Goal: Task Accomplishment & Management: Complete application form

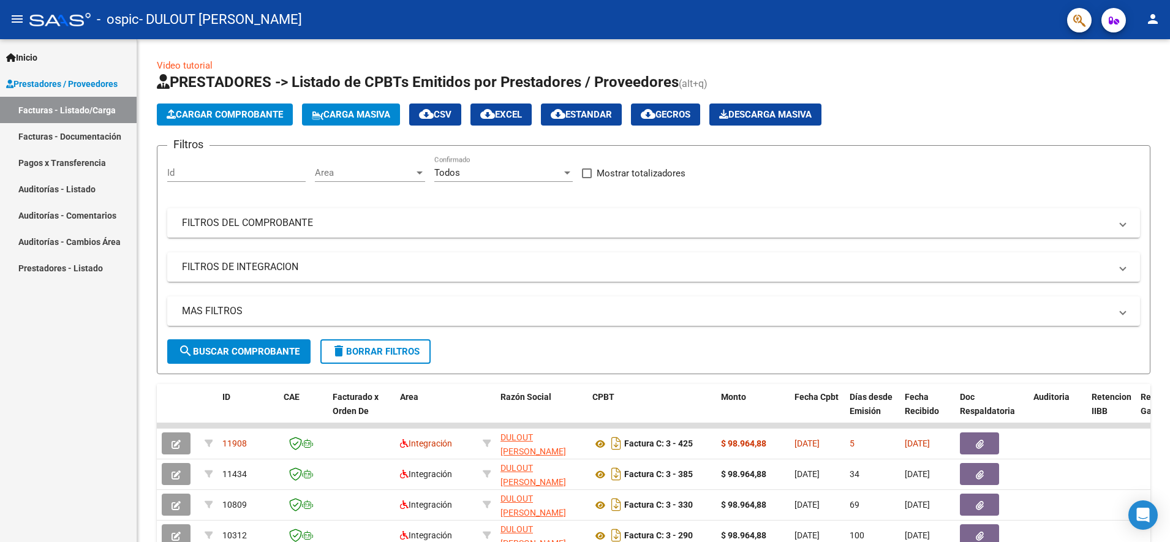
click at [21, 13] on mat-icon "menu" at bounding box center [17, 19] width 15 height 15
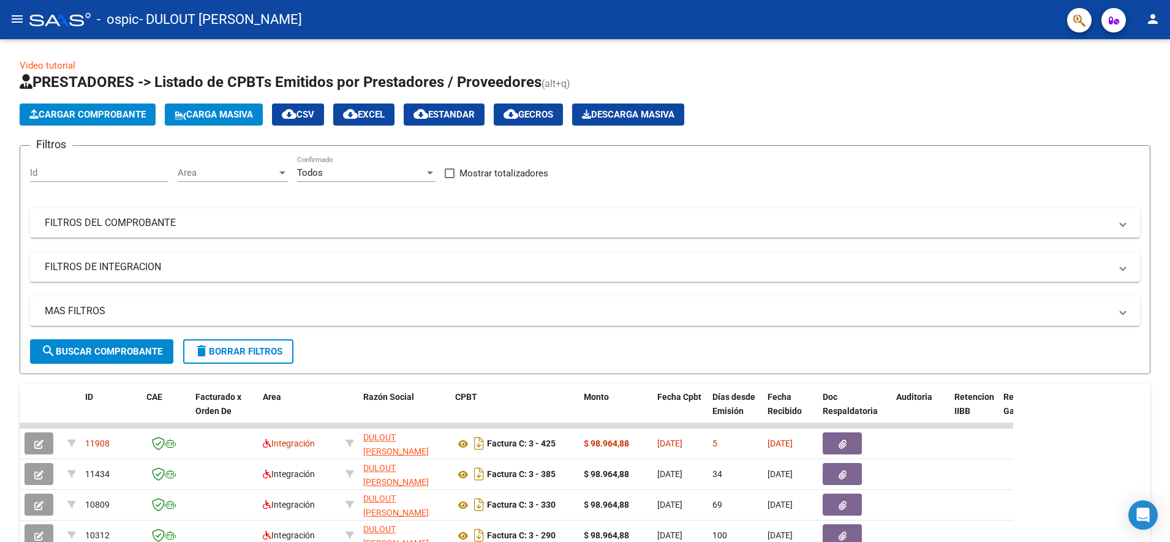
click at [1156, 15] on mat-icon "person" at bounding box center [1152, 19] width 15 height 15
click at [1132, 78] on button "exit_to_app Salir" at bounding box center [1127, 80] width 75 height 29
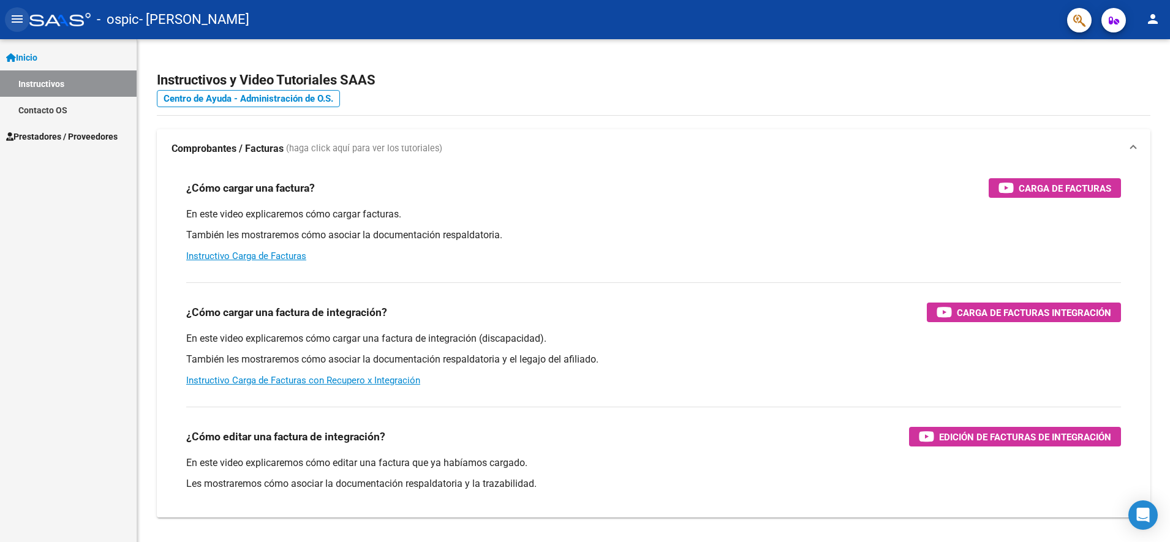
click at [16, 20] on mat-icon "menu" at bounding box center [17, 19] width 15 height 15
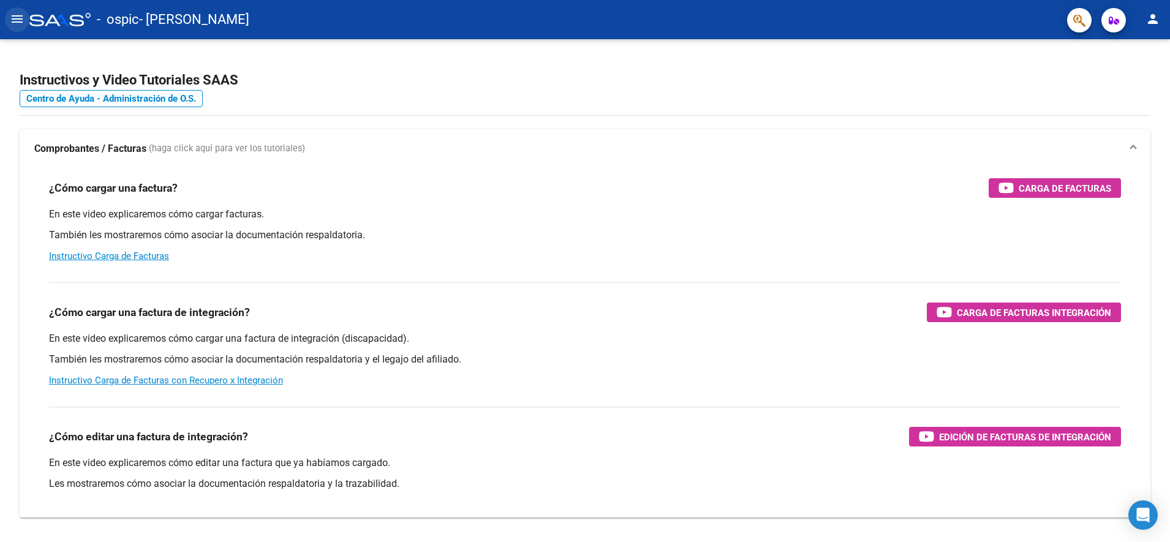
click at [26, 23] on button "menu" at bounding box center [17, 19] width 24 height 24
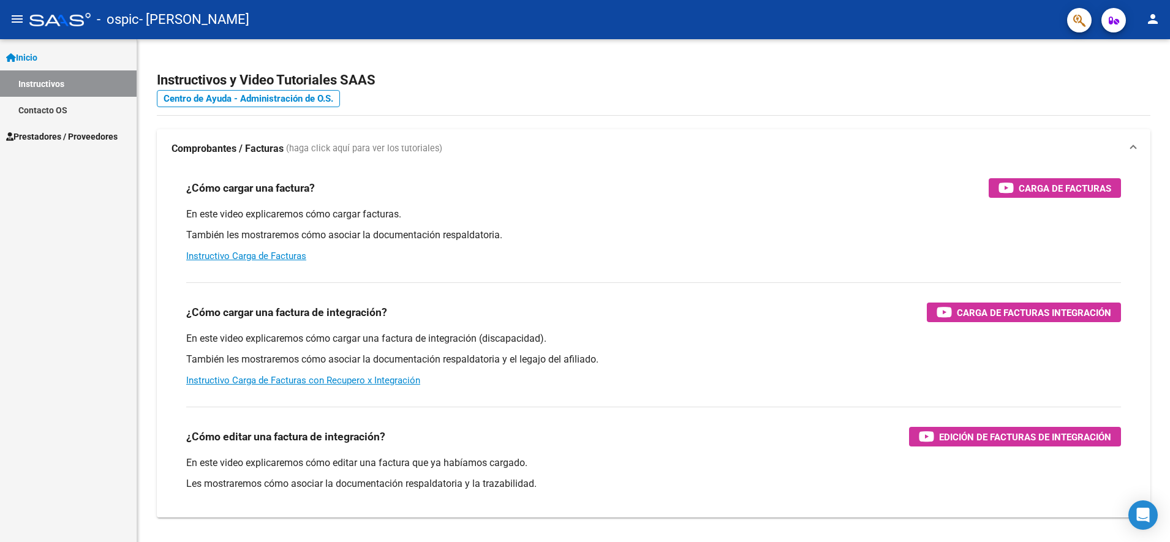
click at [118, 135] on span "Prestadores / Proveedores" at bounding box center [61, 136] width 111 height 13
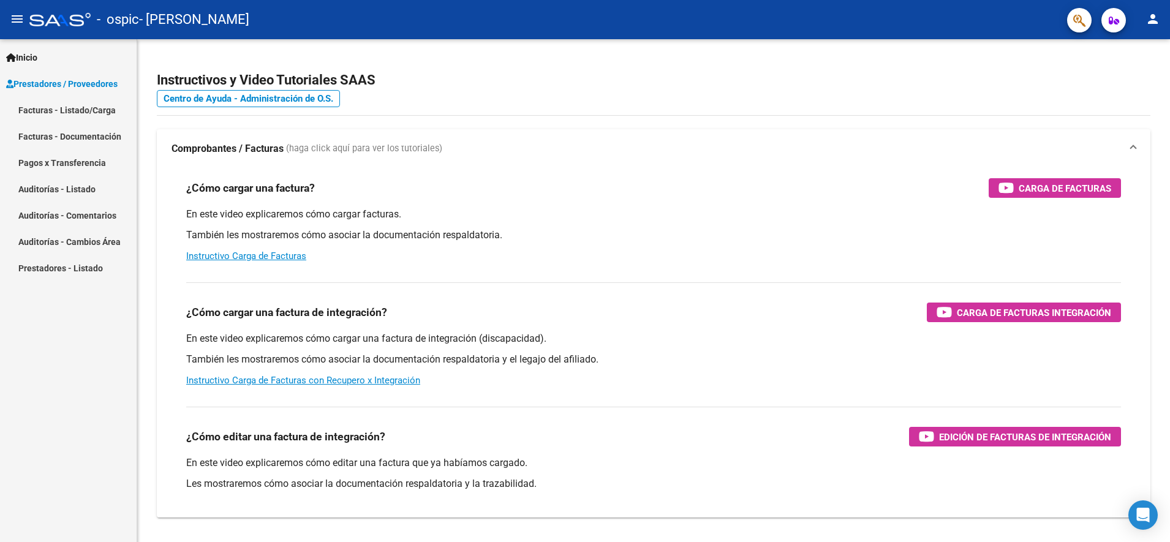
click at [84, 111] on link "Facturas - Listado/Carga" at bounding box center [68, 110] width 137 height 26
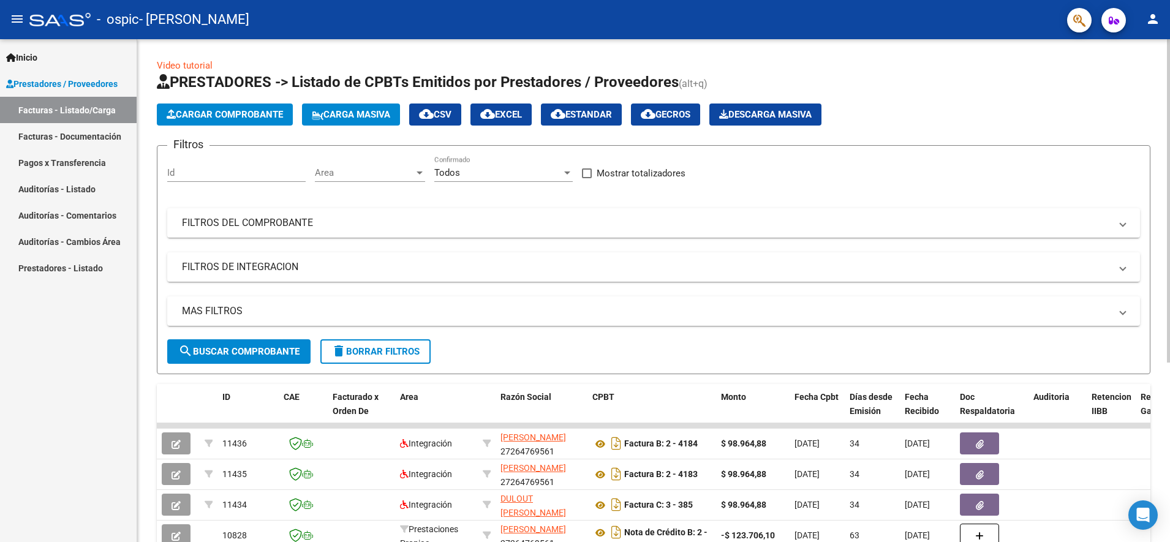
click at [193, 125] on button "Cargar Comprobante" at bounding box center [225, 115] width 136 height 22
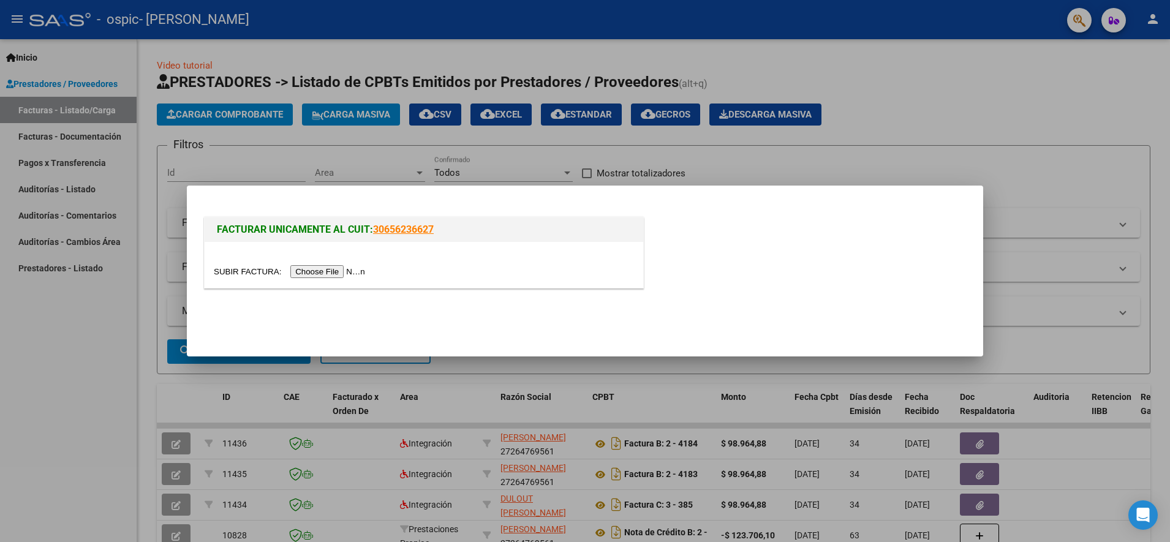
click at [350, 268] on input "file" at bounding box center [291, 271] width 155 height 13
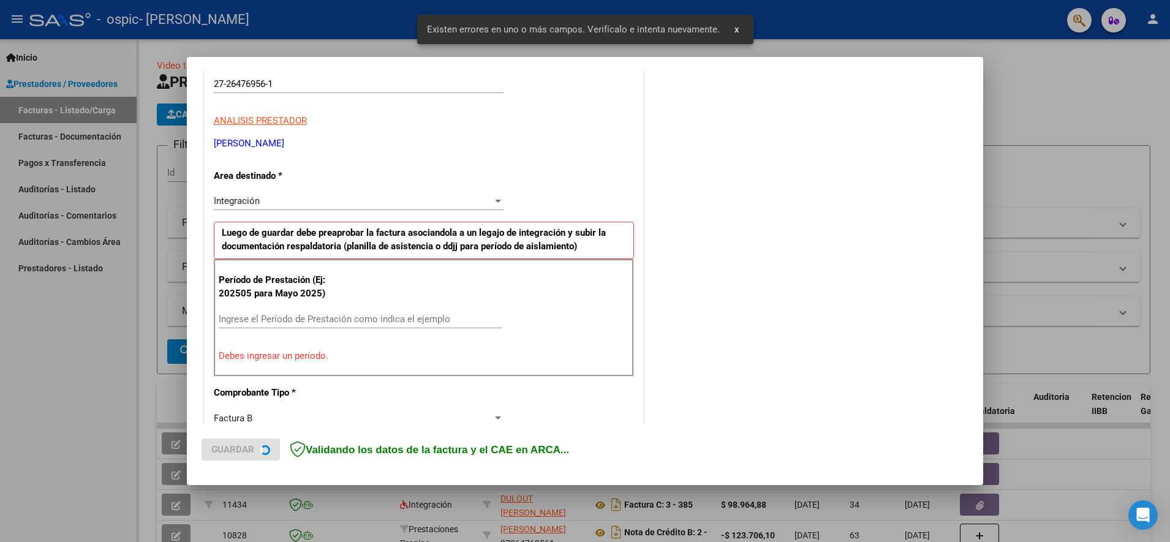
scroll to position [227, 0]
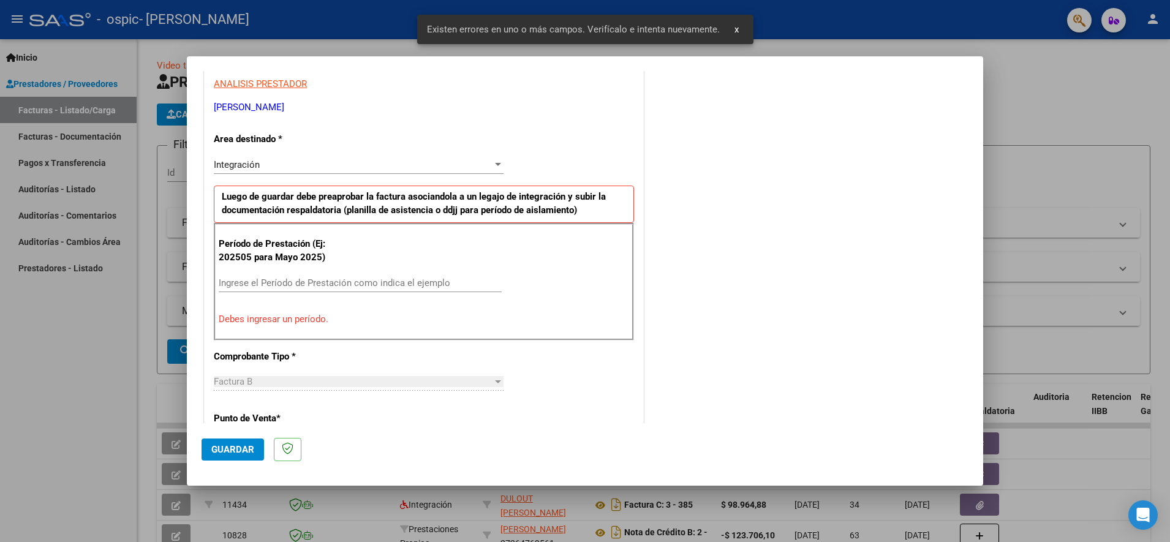
click at [433, 276] on div "Ingrese el Período de Prestación como indica el ejemplo" at bounding box center [360, 283] width 283 height 18
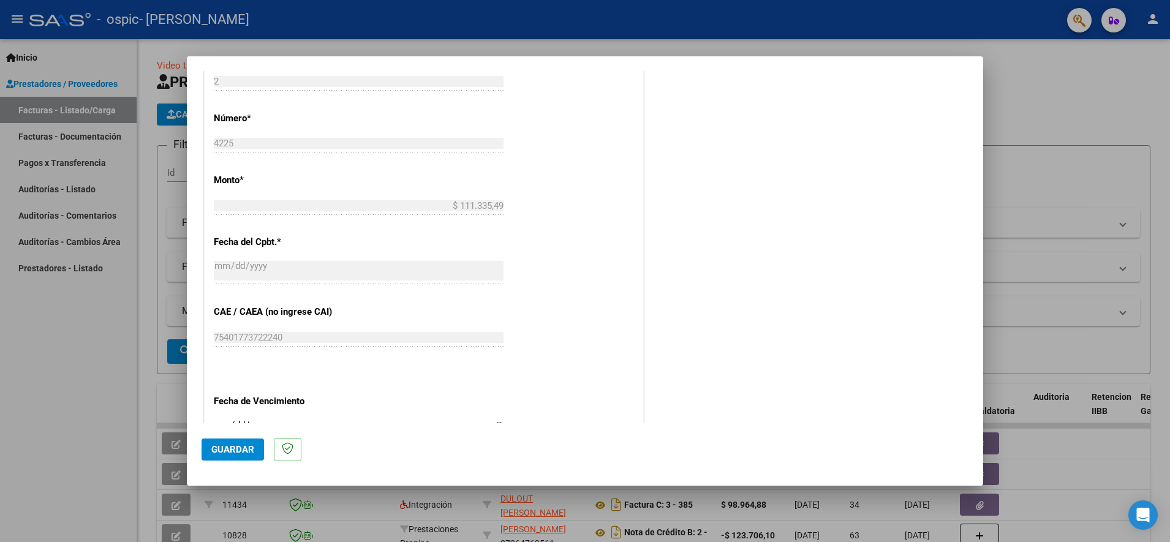
scroll to position [687, 0]
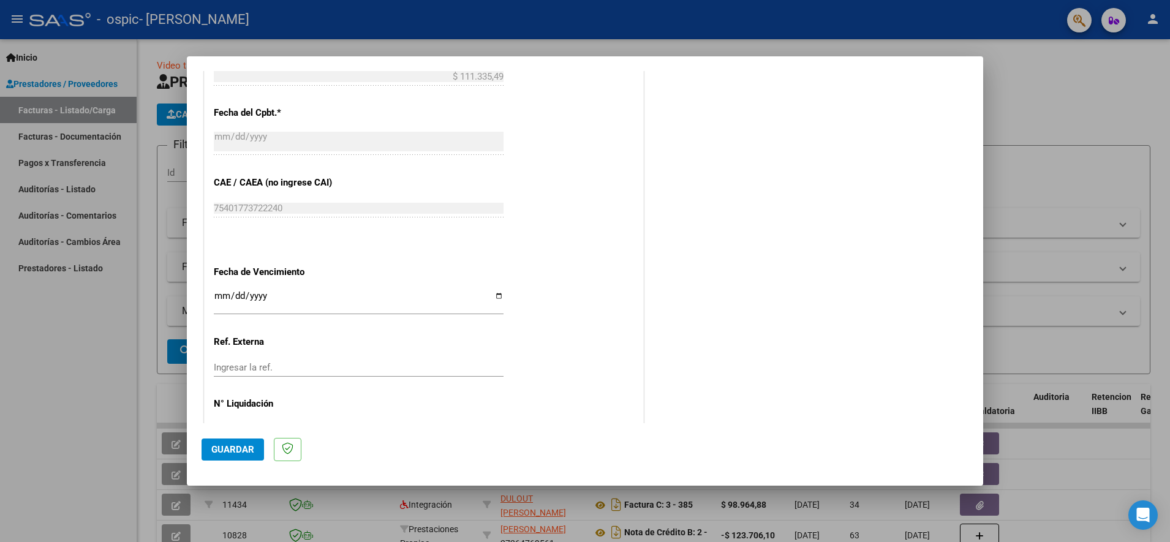
type input "202509"
click at [492, 296] on input "Ingresar la fecha" at bounding box center [359, 301] width 290 height 20
type input "2025-10-15"
click at [250, 452] on span "Guardar" at bounding box center [232, 449] width 43 height 11
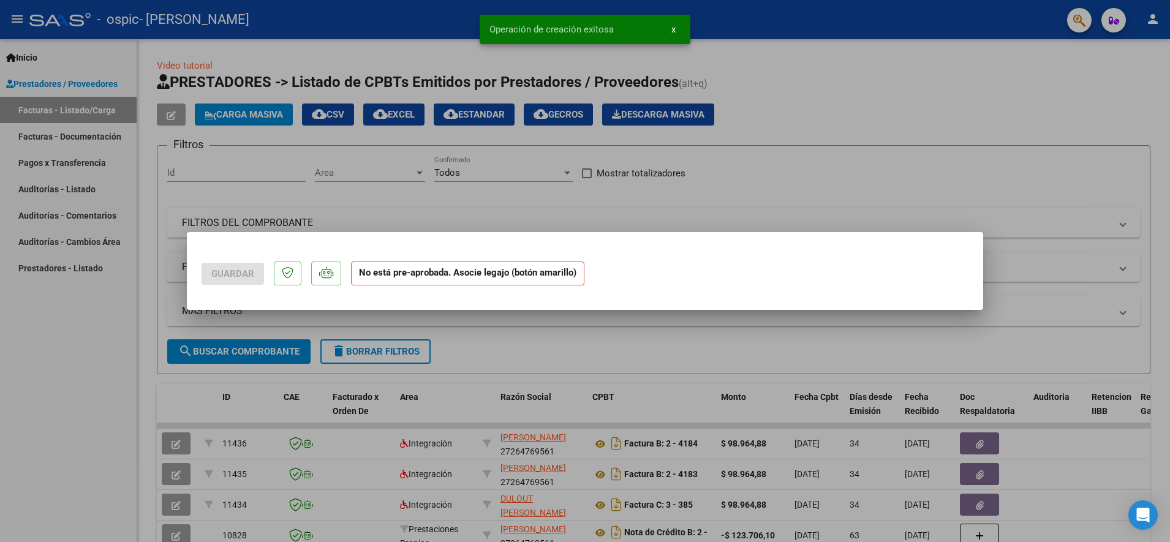
scroll to position [0, 0]
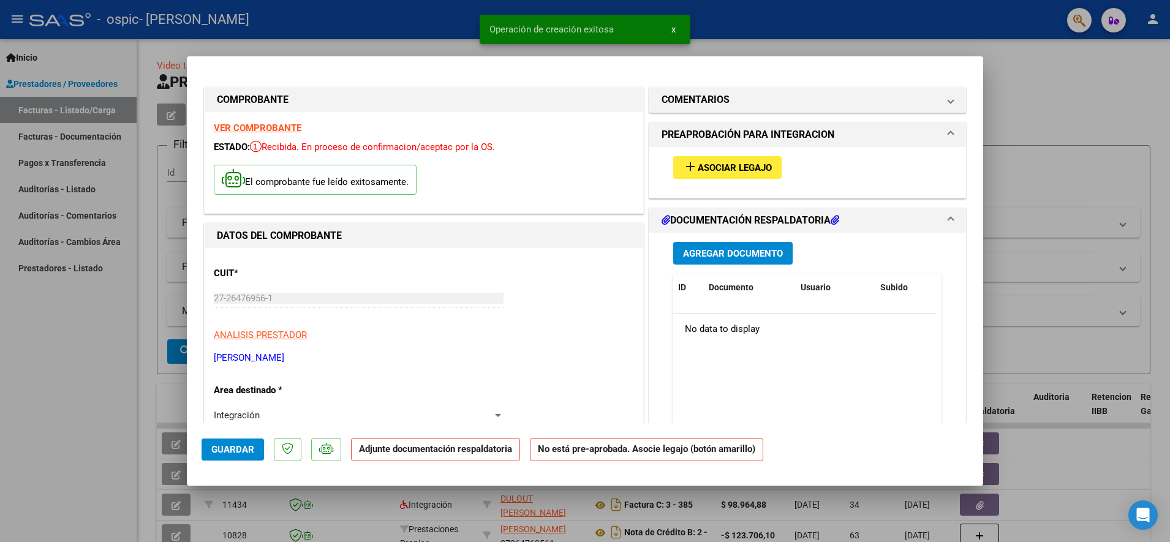
click at [735, 165] on span "Asociar Legajo" at bounding box center [735, 167] width 74 height 11
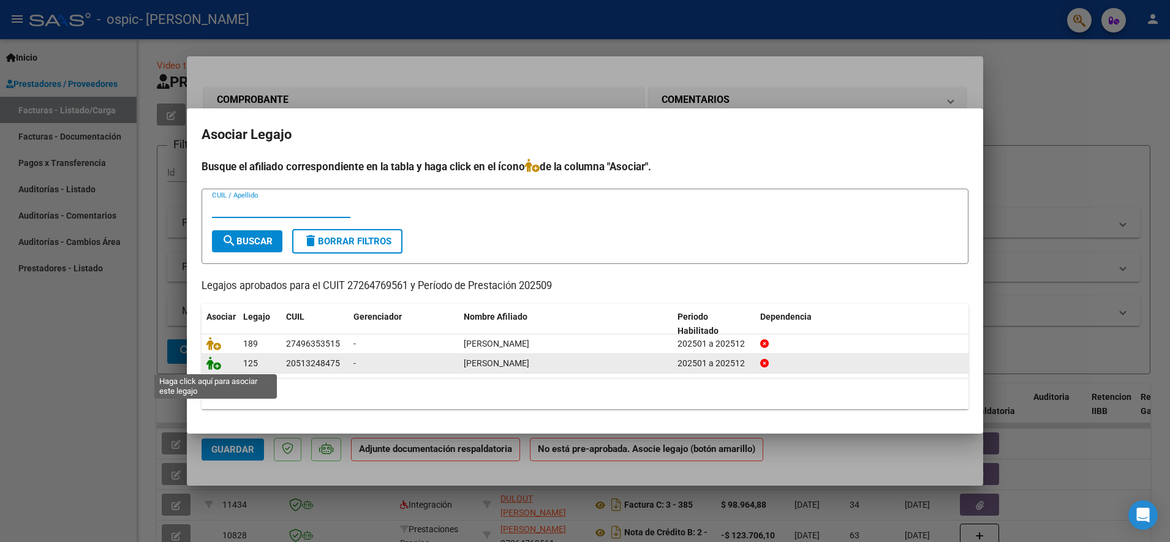
click at [214, 369] on icon at bounding box center [213, 362] width 15 height 13
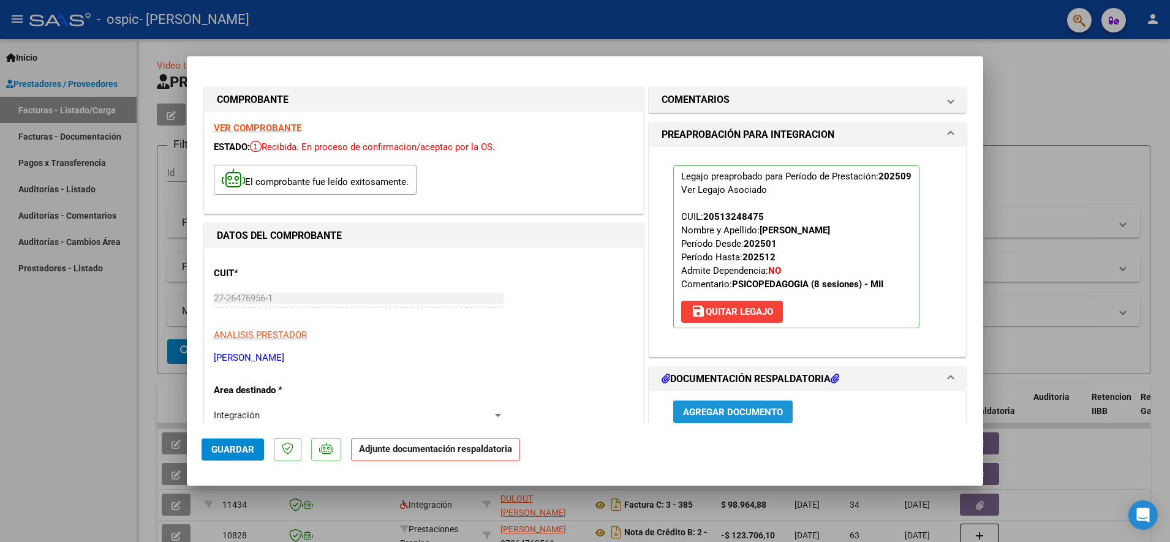
click at [732, 412] on span "Agregar Documento" at bounding box center [733, 412] width 100 height 11
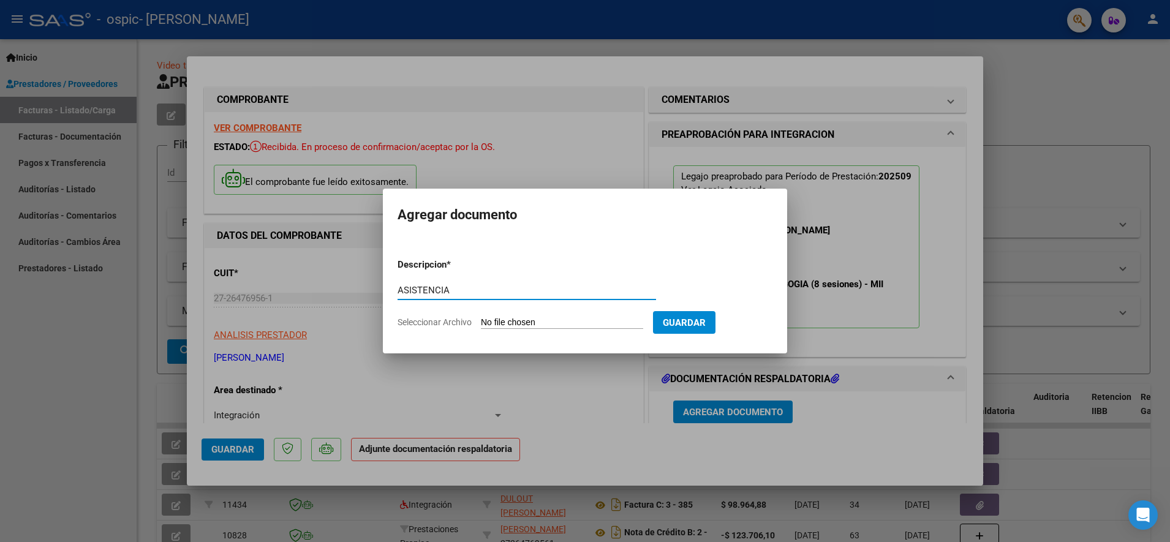
type input "ASISTENCIA"
click at [495, 320] on input "Seleccionar Archivo" at bounding box center [562, 323] width 162 height 12
type input "C:\fakepath\ESPINOSA - SEPT.pdf"
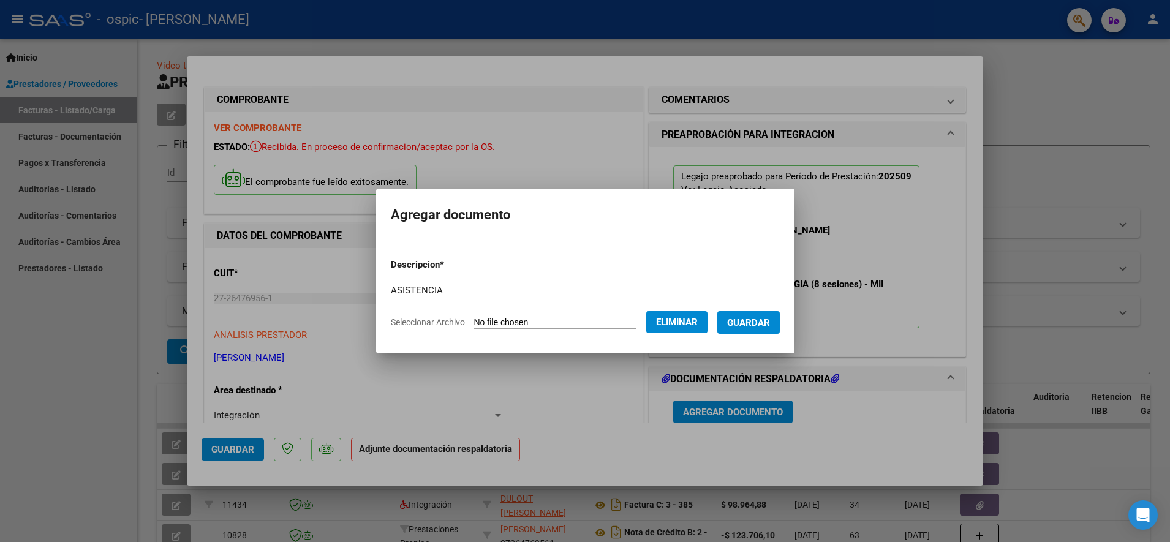
click at [761, 320] on span "Guardar" at bounding box center [748, 322] width 43 height 11
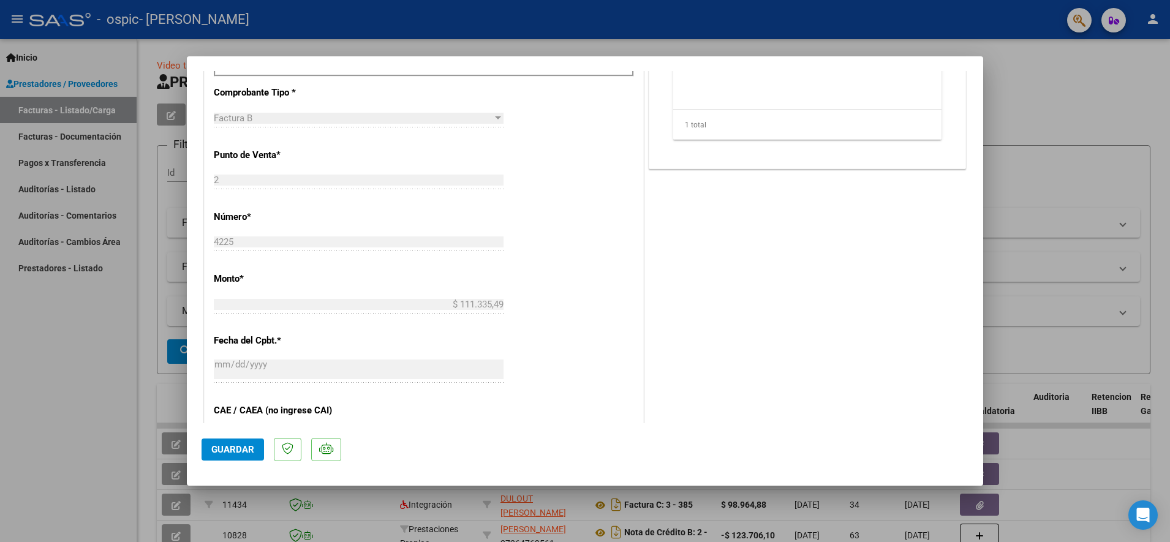
scroll to position [536, 0]
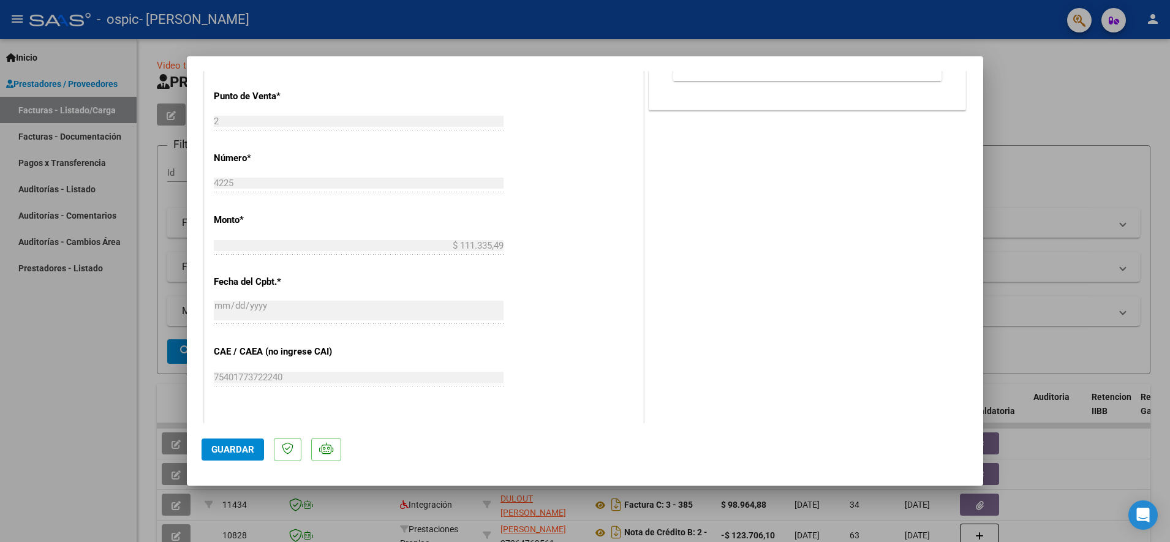
click at [242, 451] on span "Guardar" at bounding box center [232, 449] width 43 height 11
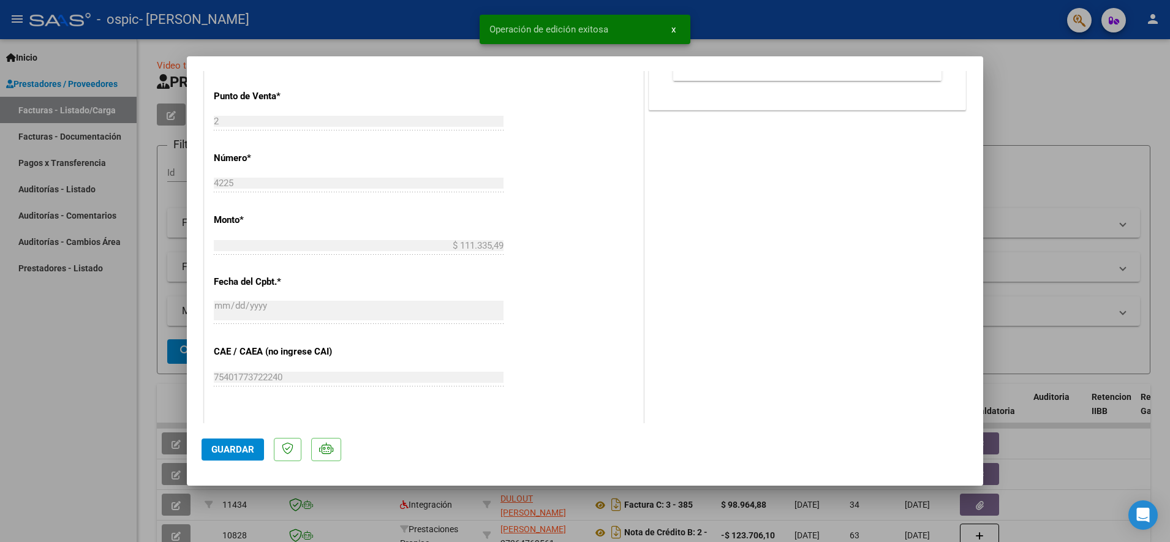
click at [1150, 250] on div at bounding box center [585, 271] width 1170 height 542
type input "$ 0,00"
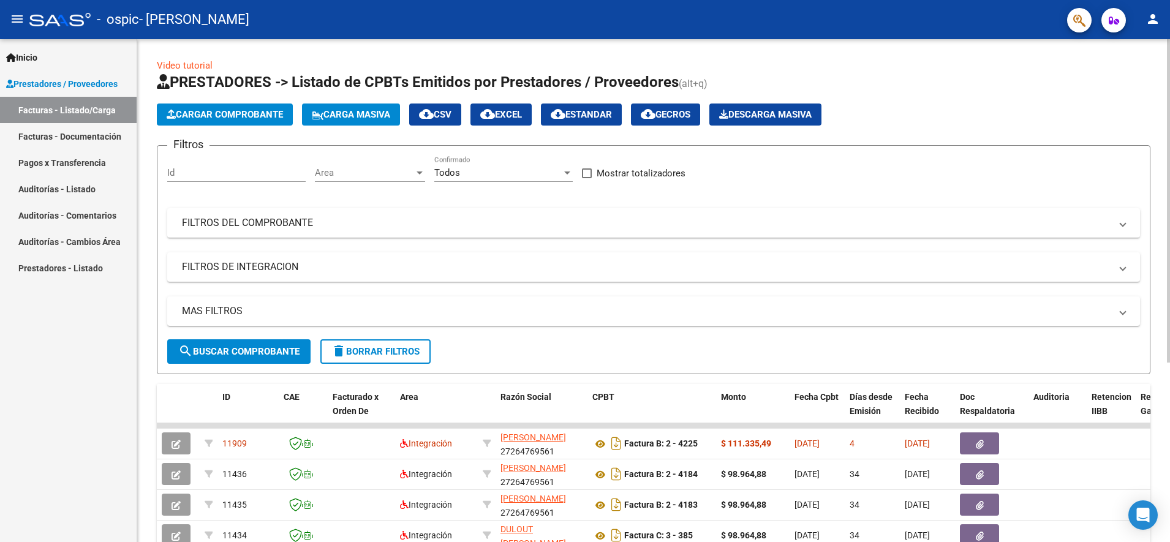
click at [208, 114] on span "Cargar Comprobante" at bounding box center [225, 114] width 116 height 11
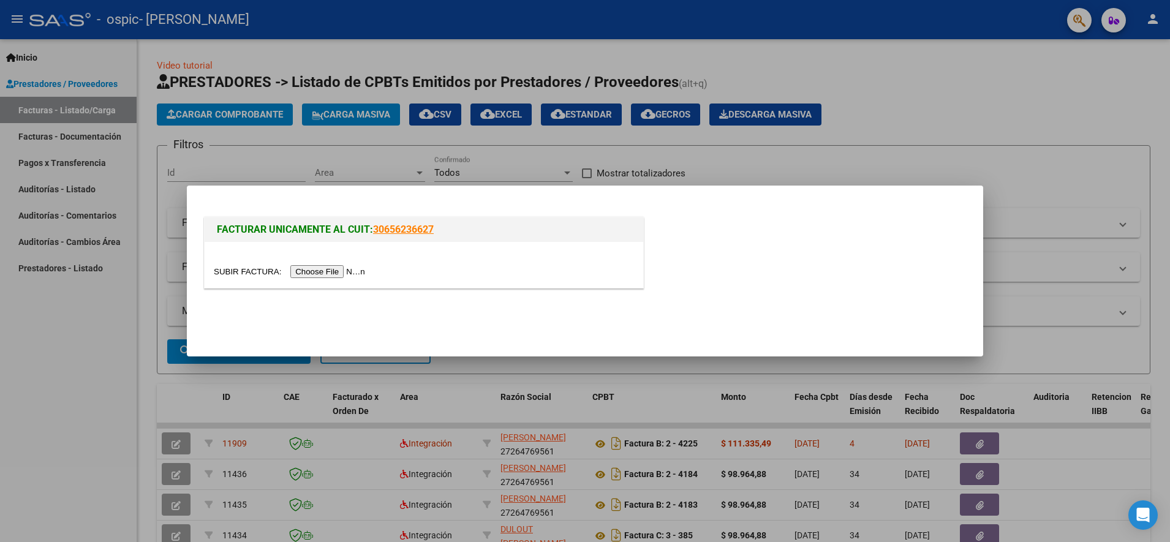
click at [322, 275] on input "file" at bounding box center [291, 271] width 155 height 13
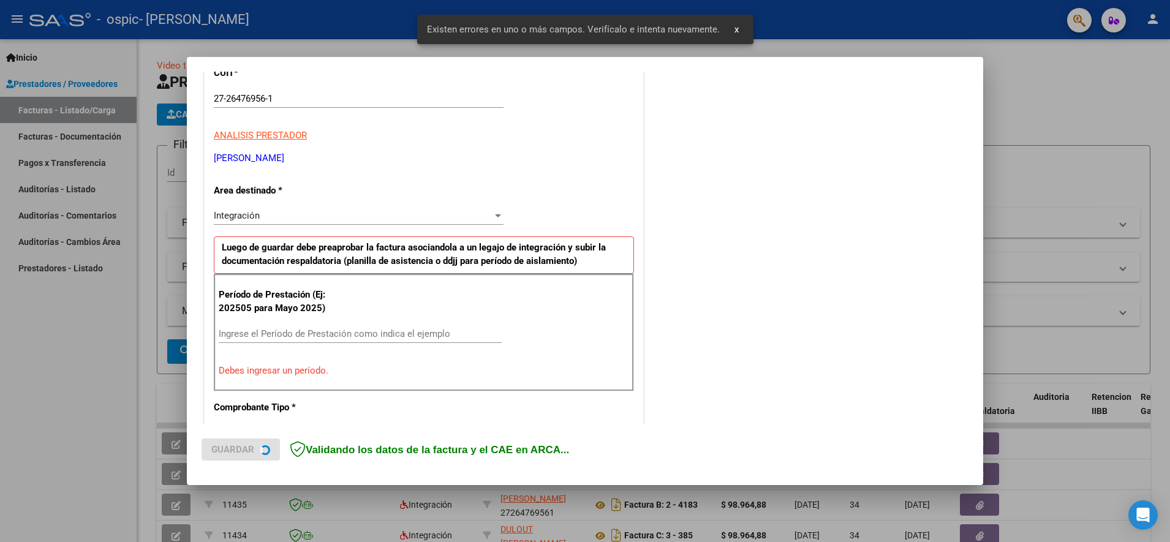
scroll to position [227, 0]
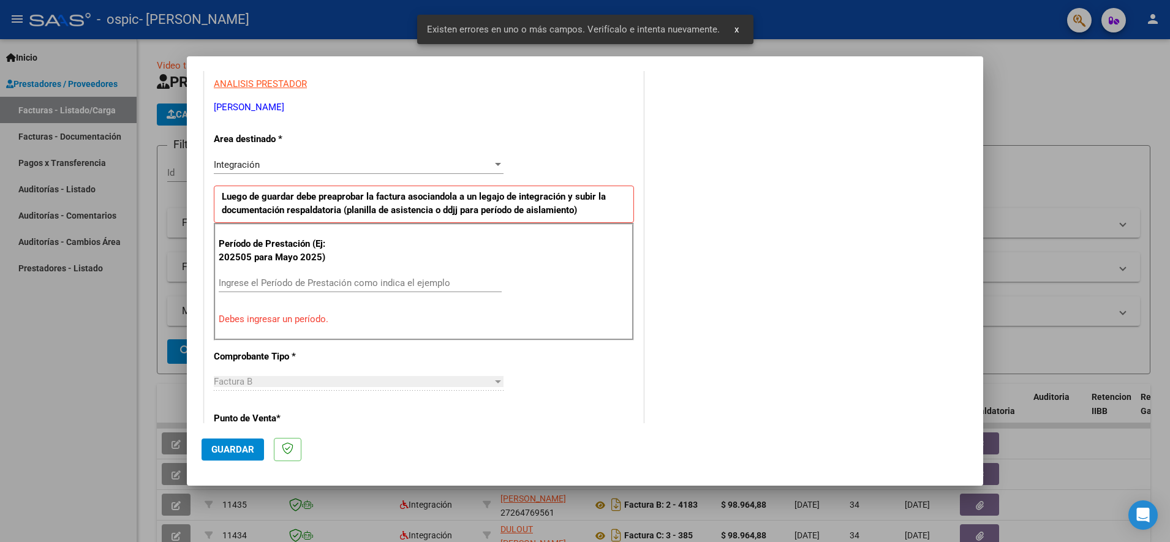
click at [314, 286] on input "Ingrese el Período de Prestación como indica el ejemplo" at bounding box center [360, 282] width 283 height 11
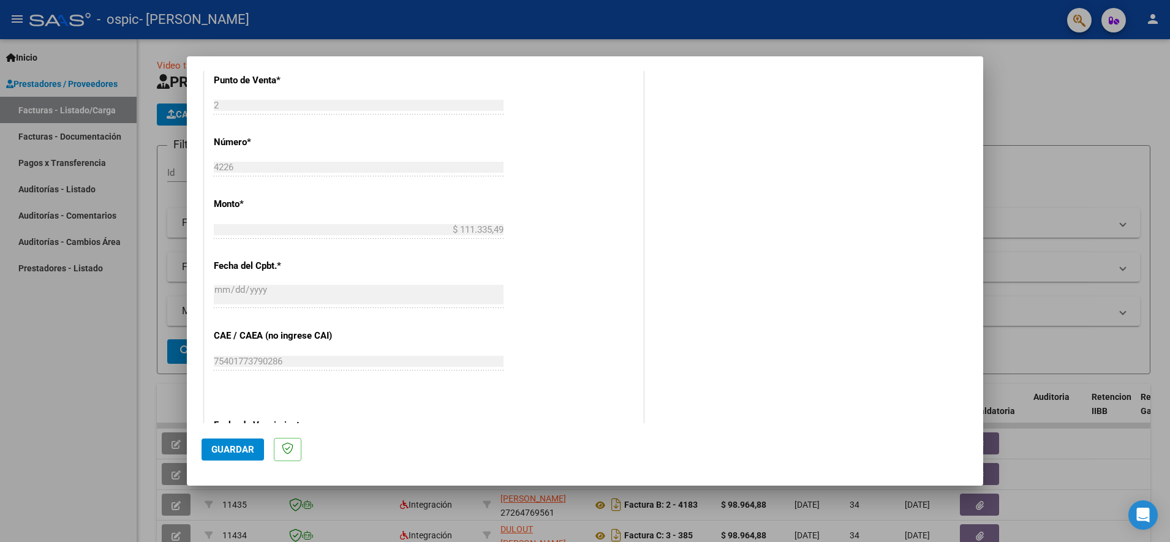
scroll to position [687, 0]
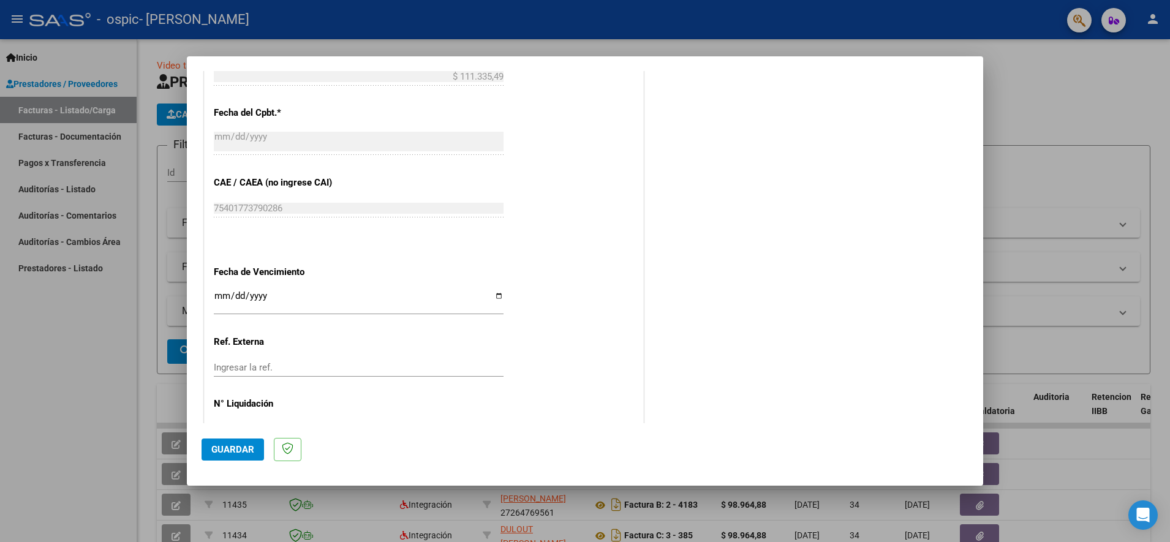
type input "202509"
click at [492, 295] on input "Ingresar la fecha" at bounding box center [359, 301] width 290 height 20
type input "2025-10-15"
click at [217, 459] on button "Guardar" at bounding box center [232, 450] width 62 height 22
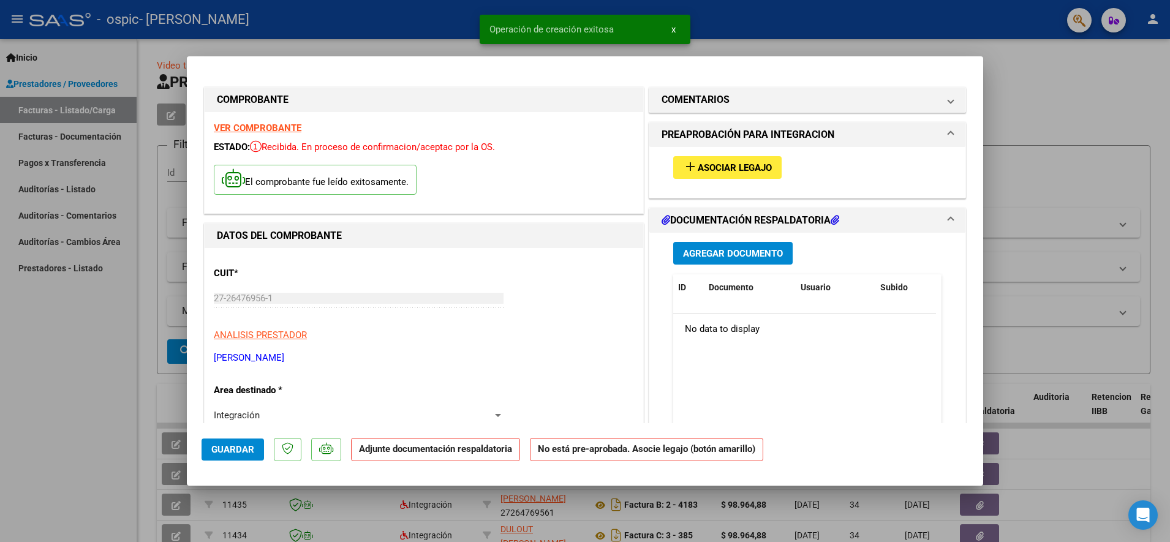
click at [725, 162] on span "Asociar Legajo" at bounding box center [735, 167] width 74 height 11
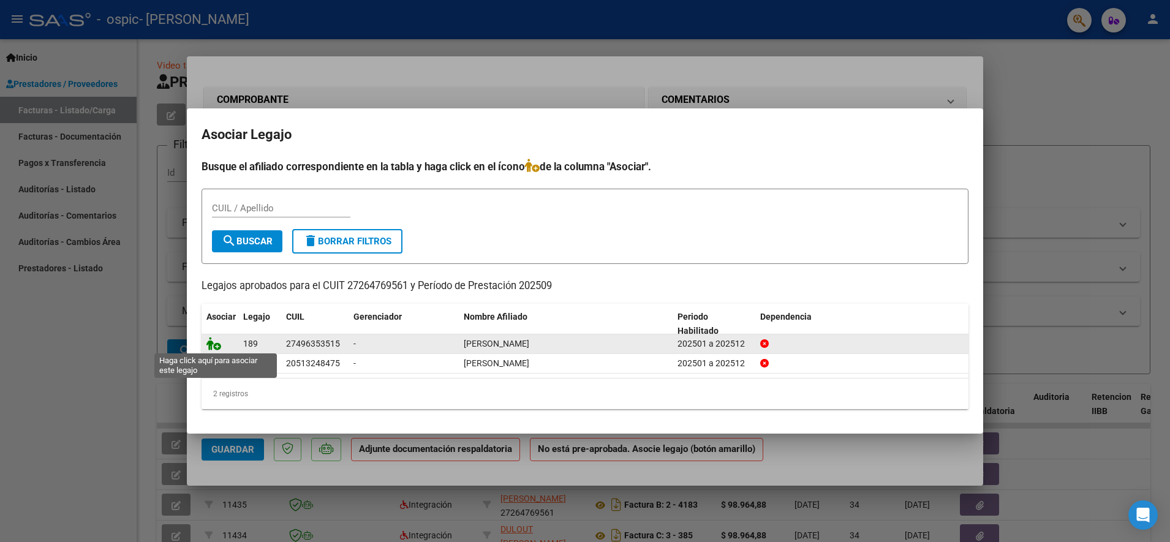
click at [213, 339] on icon at bounding box center [213, 343] width 15 height 13
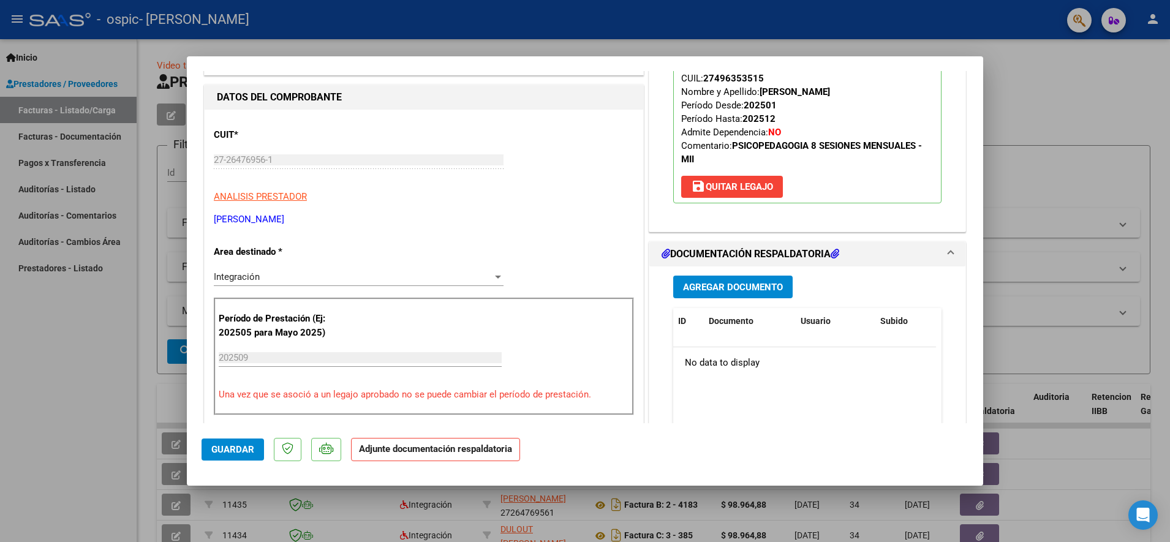
scroll to position [153, 0]
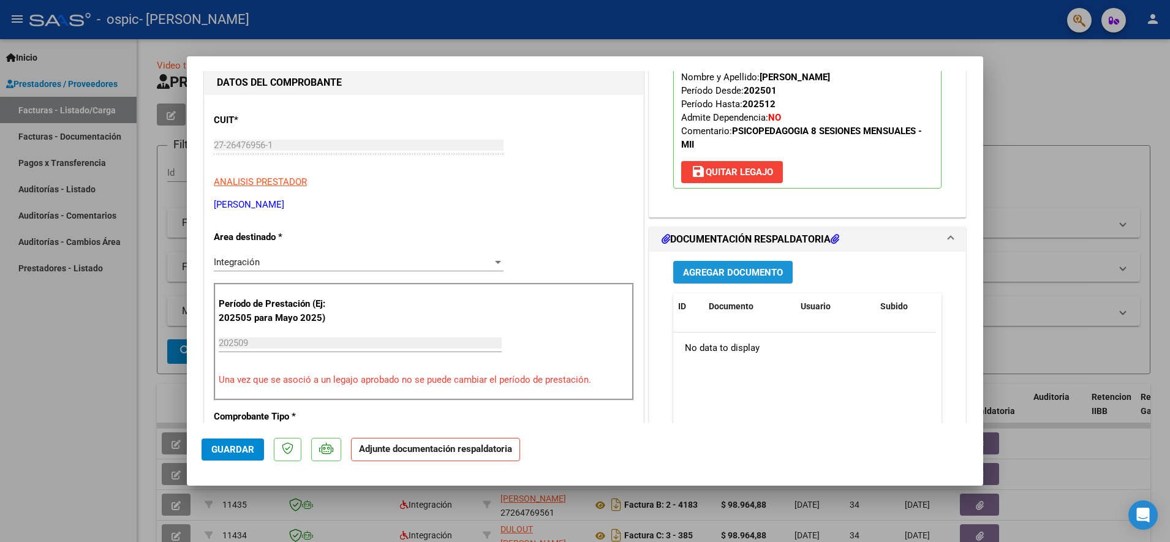
click at [748, 267] on span "Agregar Documento" at bounding box center [733, 272] width 100 height 11
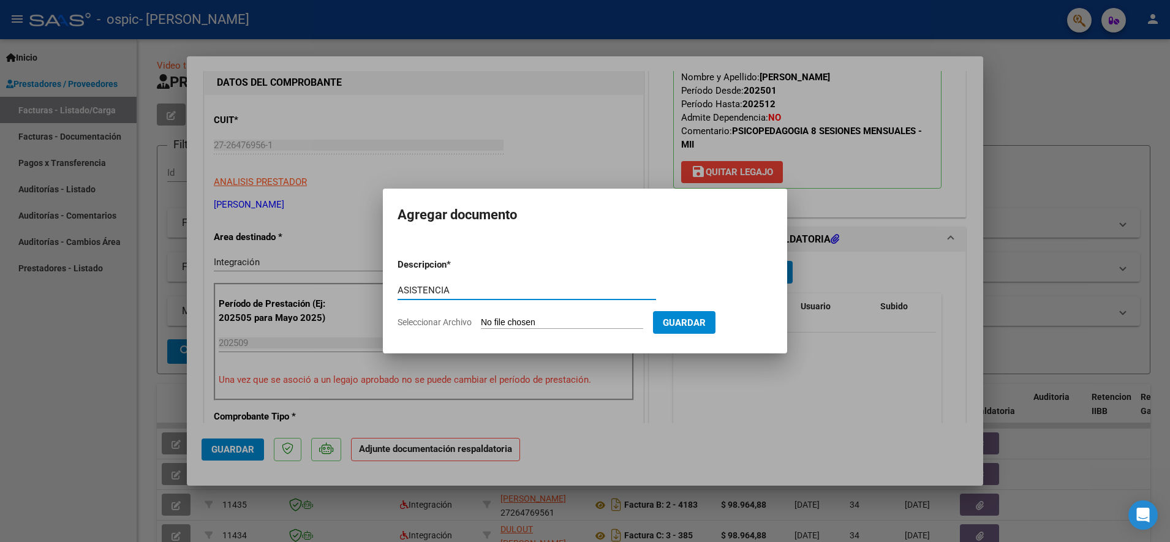
type input "ASISTENCIA"
click at [684, 322] on span "Guardar" at bounding box center [684, 322] width 43 height 11
click at [571, 322] on input "Seleccionar Archivo" at bounding box center [562, 323] width 162 height 12
type input "C:\fakepath\QUINTEROS - SEPT.pdf"
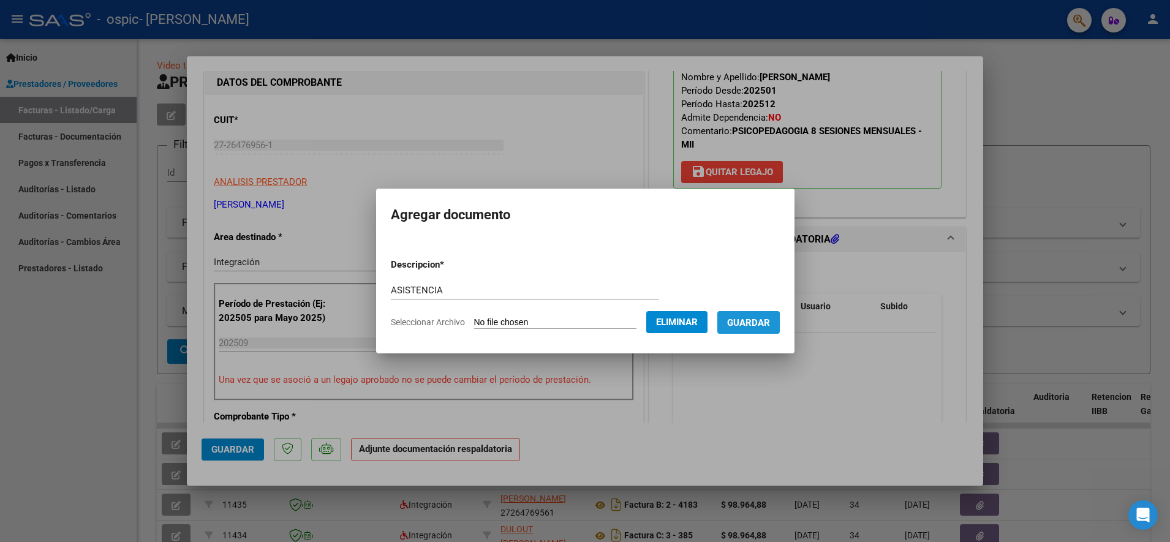
click at [736, 326] on span "Guardar" at bounding box center [748, 322] width 43 height 11
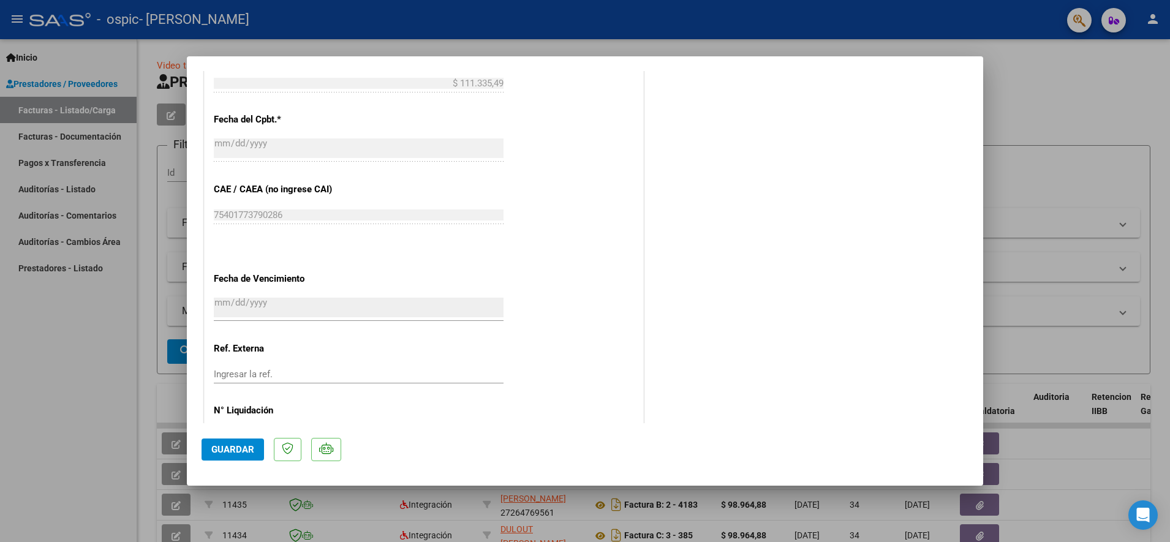
scroll to position [744, 0]
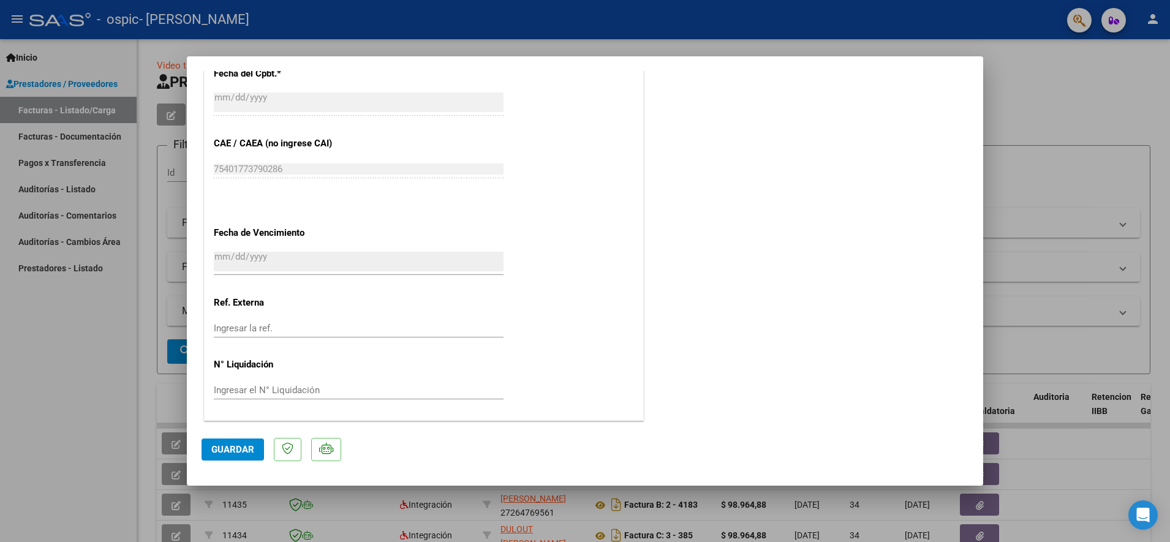
click at [247, 444] on span "Guardar" at bounding box center [232, 449] width 43 height 11
click at [1106, 332] on div at bounding box center [585, 271] width 1170 height 542
type input "$ 0,00"
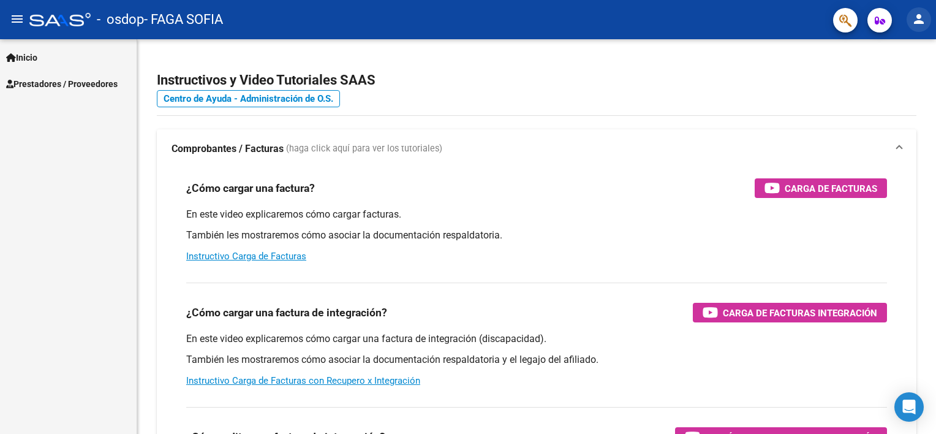
click at [917, 13] on mat-icon "person" at bounding box center [918, 19] width 15 height 15
click at [906, 81] on button "exit_to_app Salir" at bounding box center [893, 80] width 75 height 29
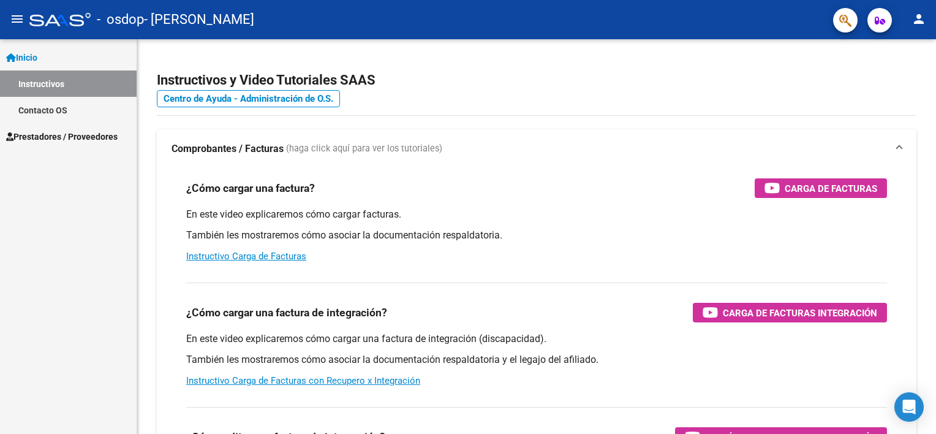
click at [49, 88] on link "Instructivos" at bounding box center [68, 83] width 137 height 26
click at [51, 134] on span "Prestadores / Proveedores" at bounding box center [61, 136] width 111 height 13
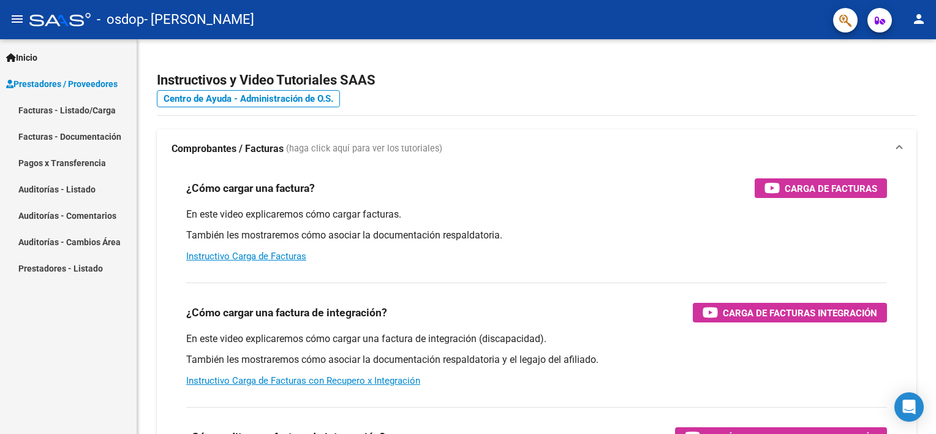
click at [62, 107] on link "Facturas - Listado/Carga" at bounding box center [68, 110] width 137 height 26
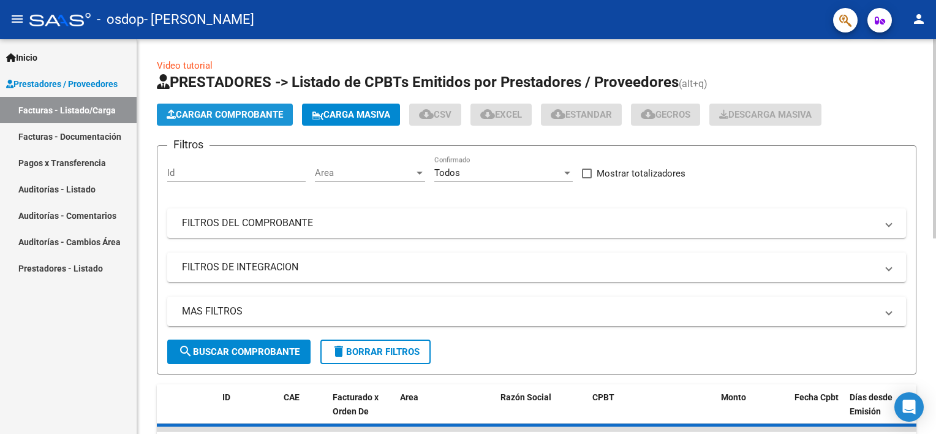
click at [202, 105] on button "Cargar Comprobante" at bounding box center [225, 115] width 136 height 22
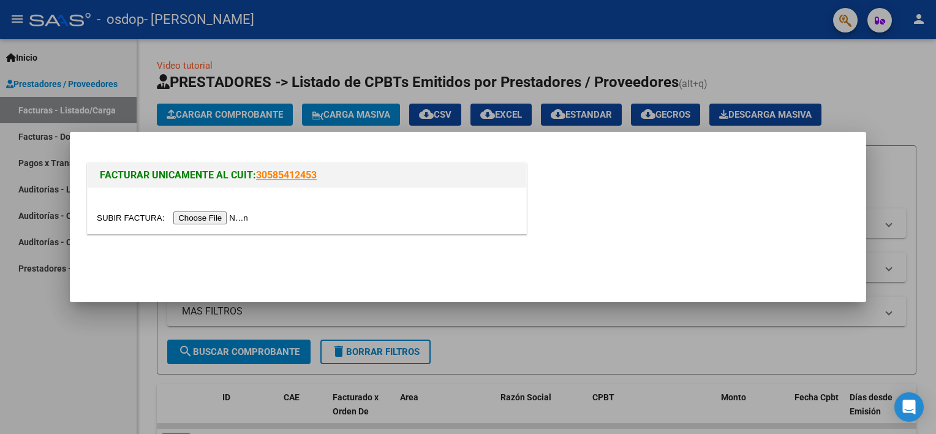
click at [208, 225] on div at bounding box center [307, 210] width 439 height 46
click at [206, 217] on input "file" at bounding box center [174, 217] width 155 height 13
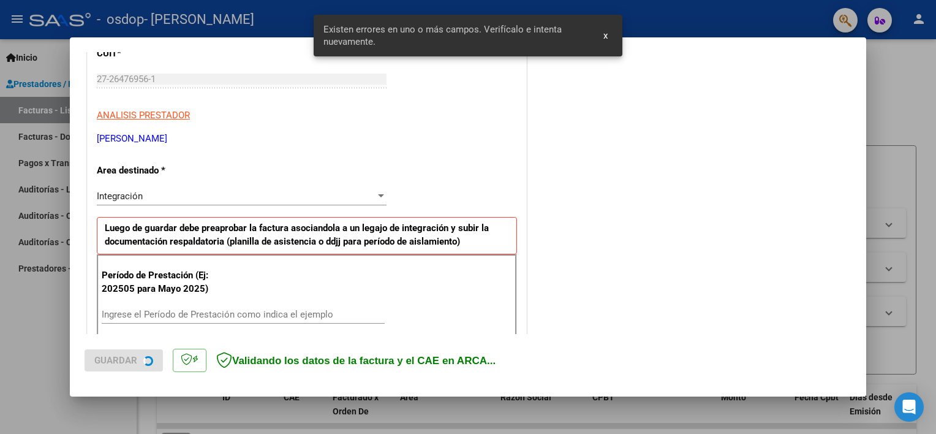
scroll to position [262, 0]
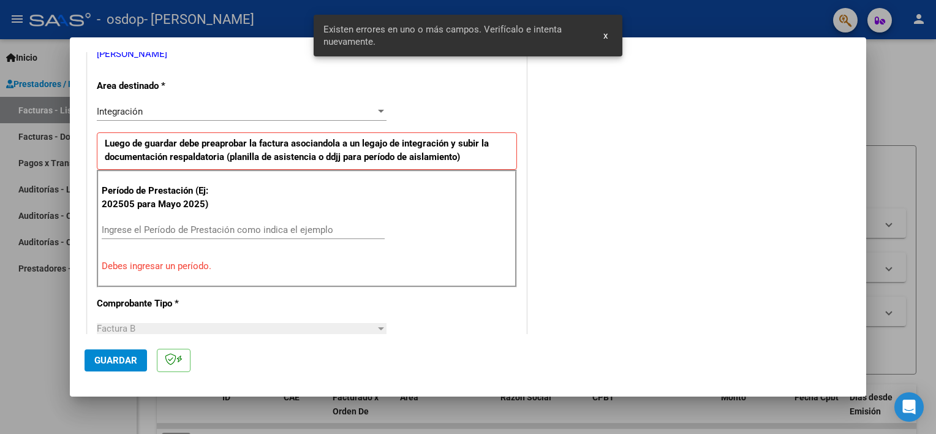
click at [156, 242] on div "Ingrese el Período de Prestación como indica el ejemplo" at bounding box center [243, 235] width 283 height 30
click at [148, 225] on input "Ingrese el Período de Prestación como indica el ejemplo" at bounding box center [243, 229] width 283 height 11
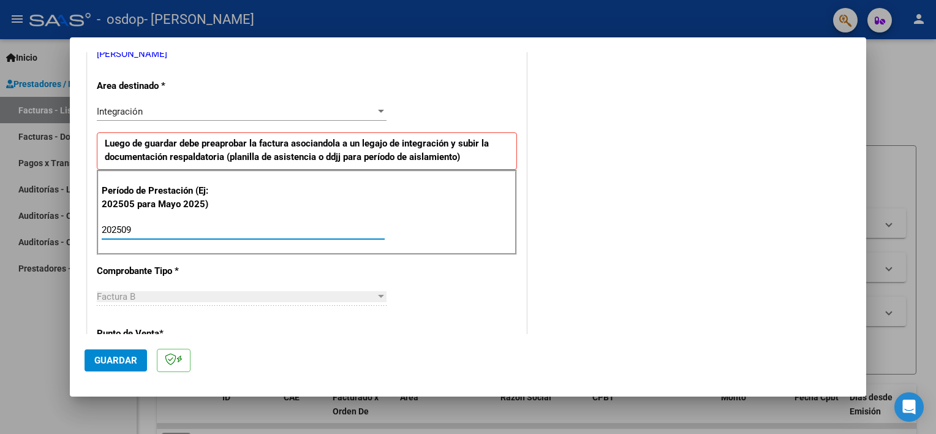
type input "202509"
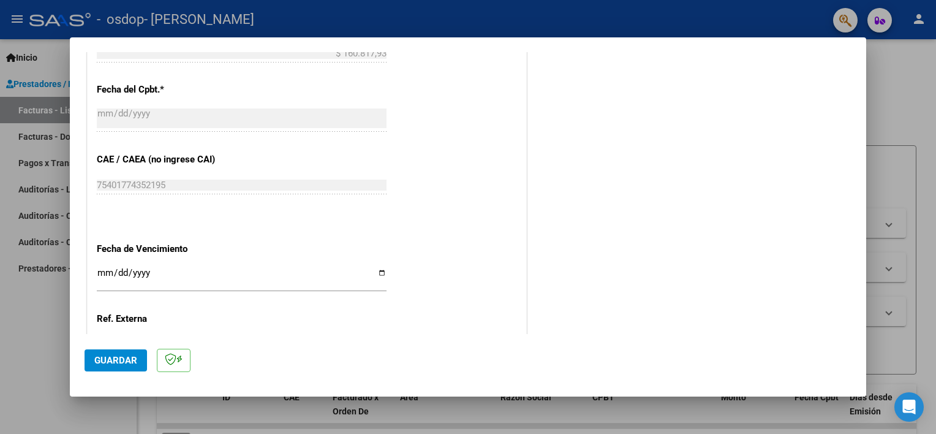
scroll to position [751, 0]
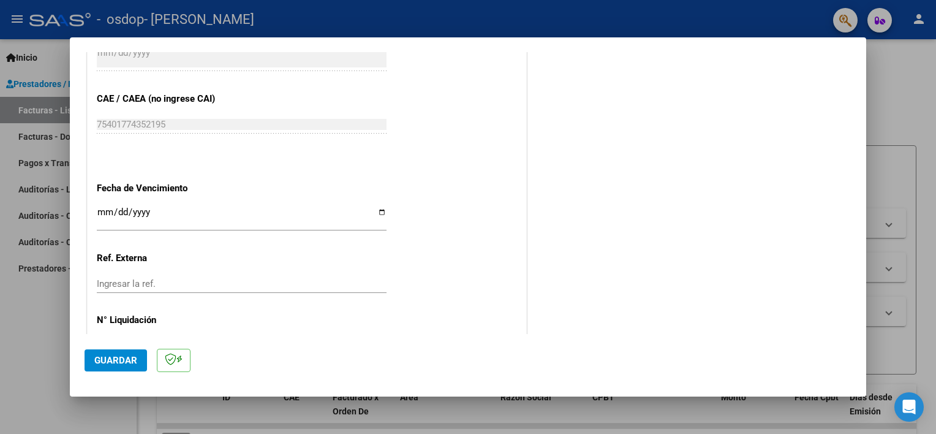
click at [380, 211] on input "Ingresar la fecha" at bounding box center [242, 217] width 290 height 20
type input "2025-10-15"
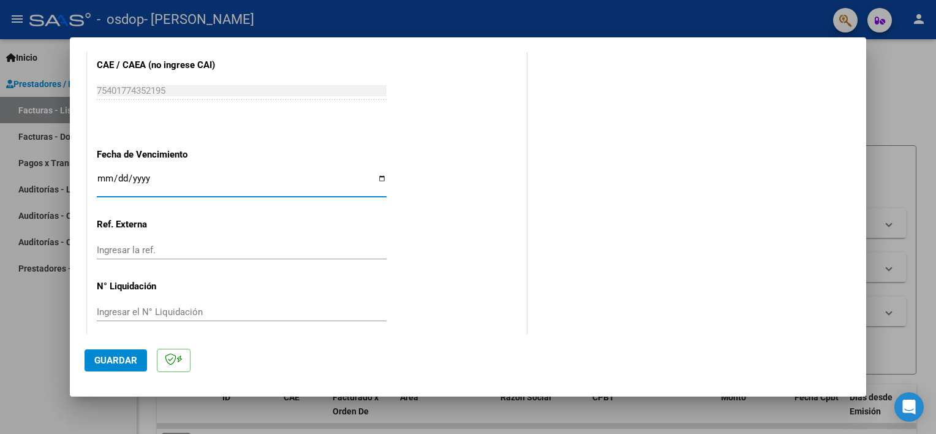
scroll to position [794, 0]
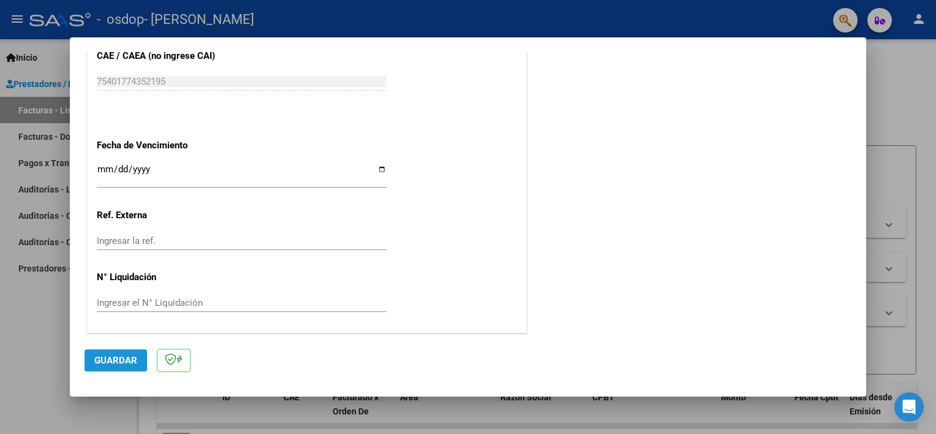
click at [126, 360] on span "Guardar" at bounding box center [115, 360] width 43 height 11
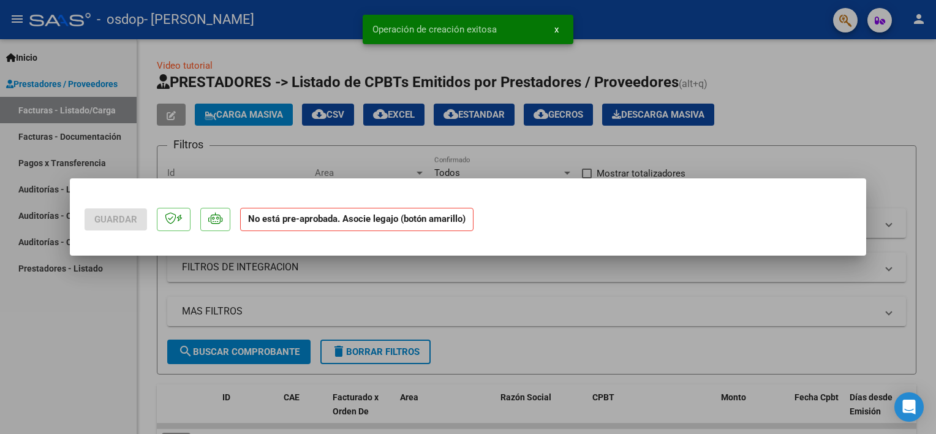
scroll to position [0, 0]
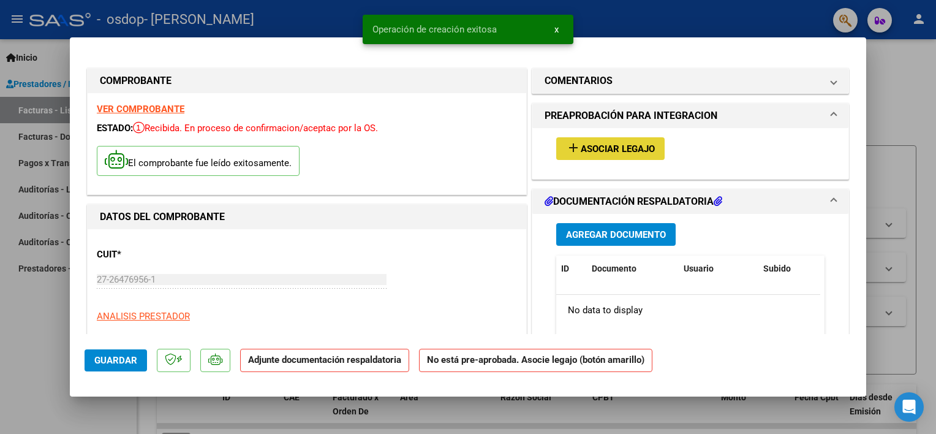
click at [642, 145] on span "Asociar Legajo" at bounding box center [618, 148] width 74 height 11
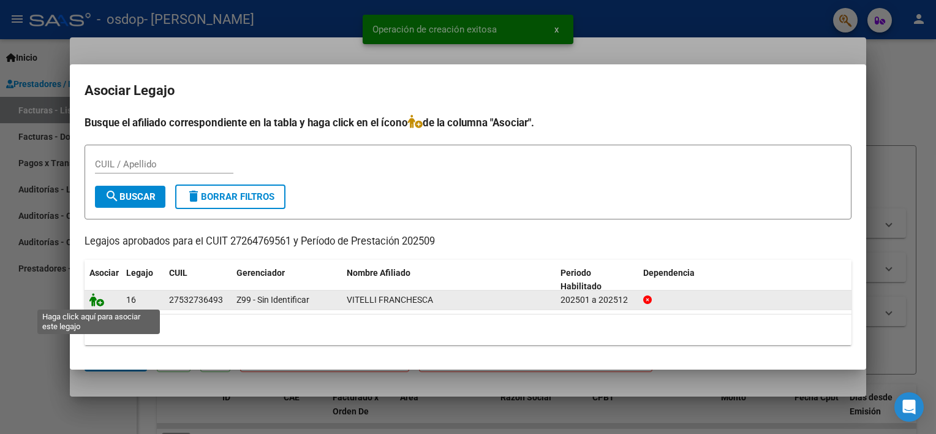
click at [99, 302] on icon at bounding box center [96, 299] width 15 height 13
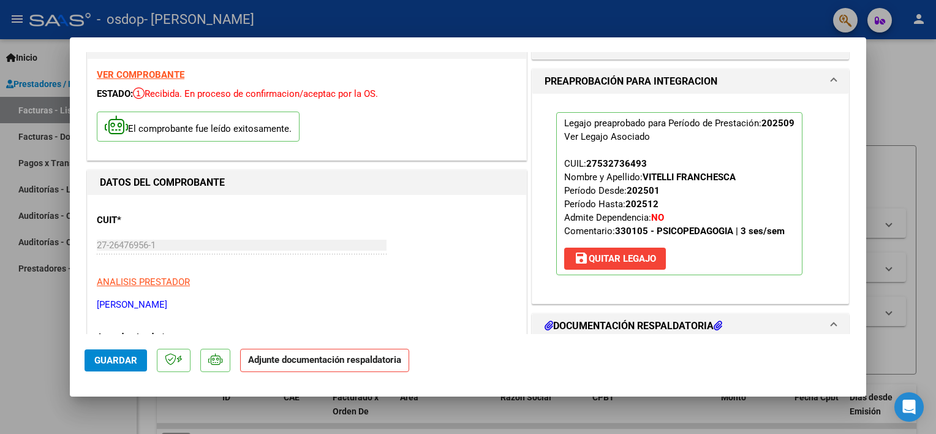
scroll to position [184, 0]
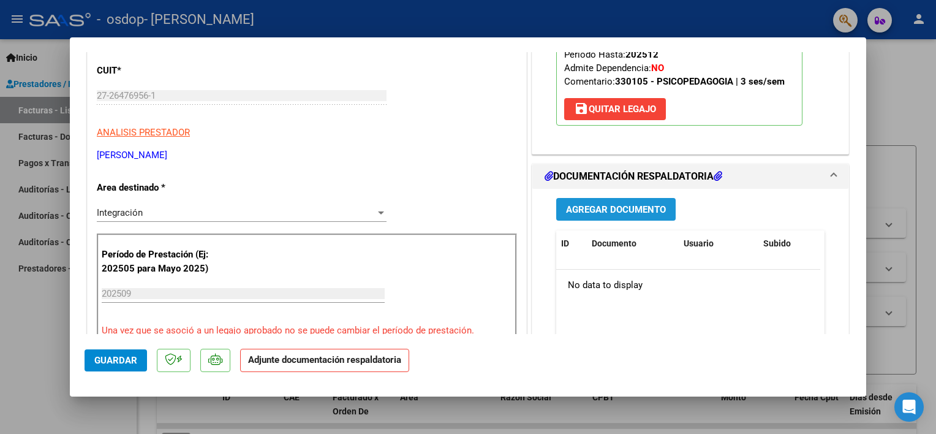
click at [578, 211] on span "Agregar Documento" at bounding box center [616, 209] width 100 height 11
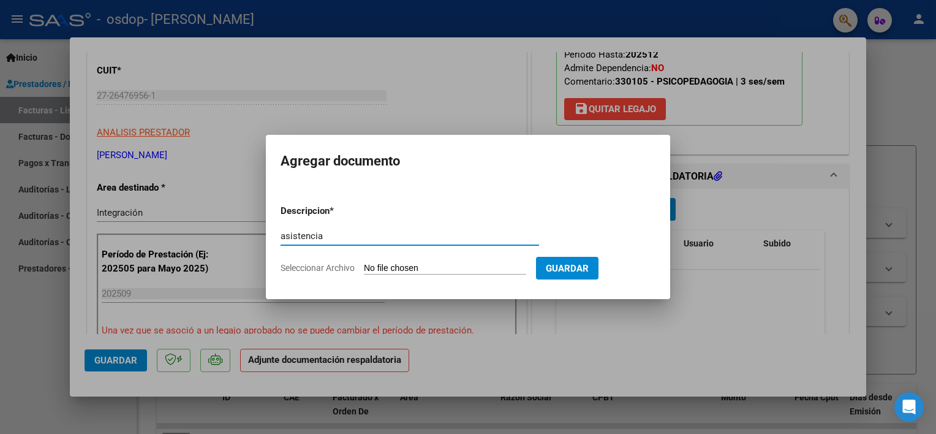
type input "asistencia"
click at [409, 268] on input "Seleccionar Archivo" at bounding box center [445, 269] width 162 height 12
type input "C:\fakepath\VITELLI - SEPT.pdf"
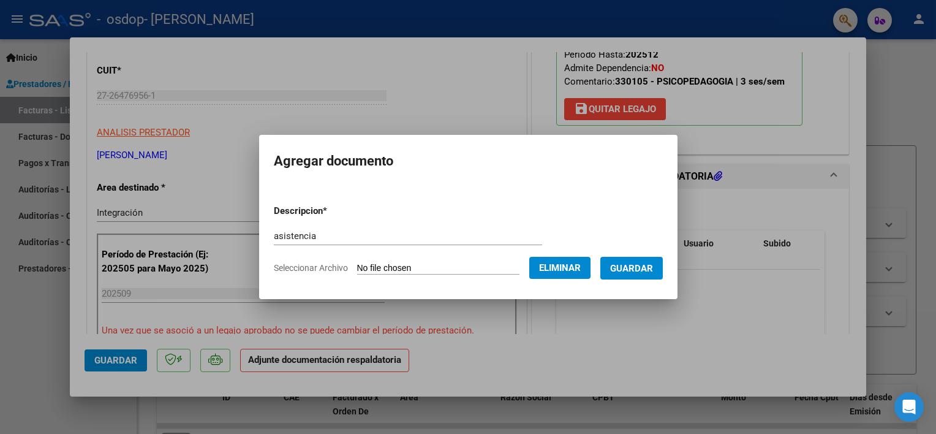
click at [639, 268] on span "Guardar" at bounding box center [631, 268] width 43 height 11
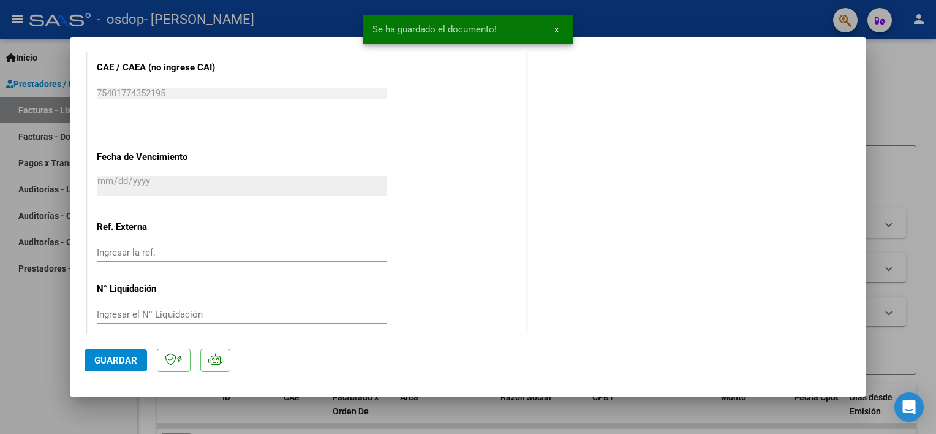
scroll to position [813, 0]
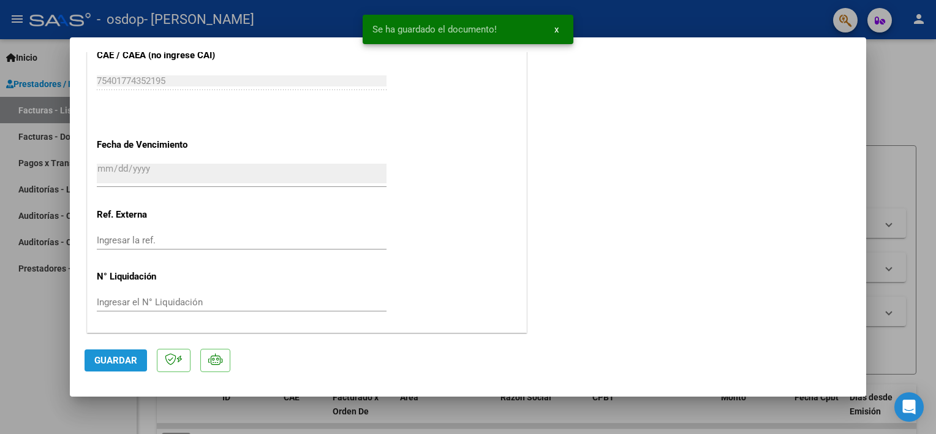
click at [100, 358] on span "Guardar" at bounding box center [115, 360] width 43 height 11
click at [908, 213] on div at bounding box center [468, 217] width 936 height 434
type input "$ 0,00"
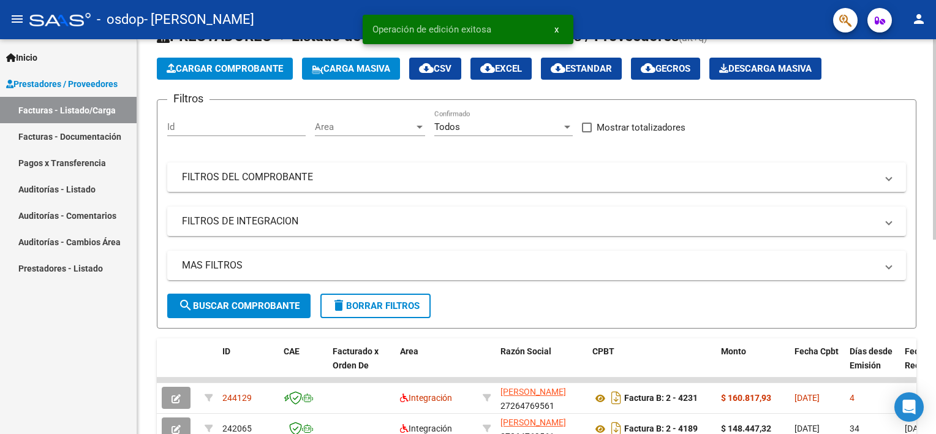
scroll to position [306, 0]
